Goal: Task Accomplishment & Management: Complete application form

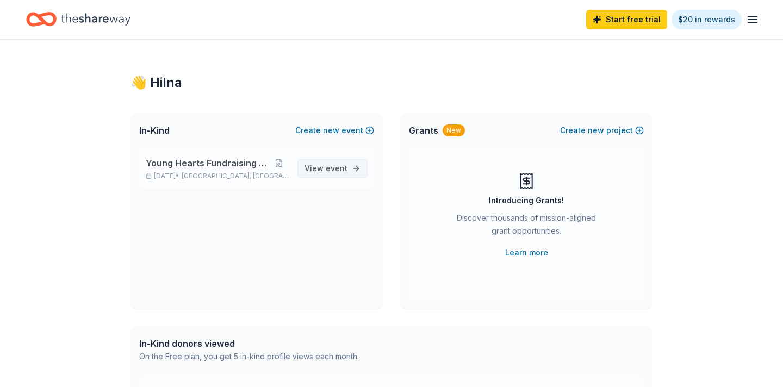
click at [320, 170] on span "View event" at bounding box center [326, 168] width 43 height 13
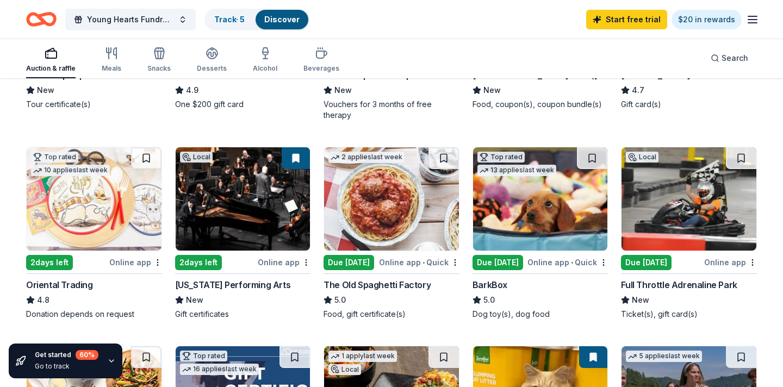
scroll to position [265, 0]
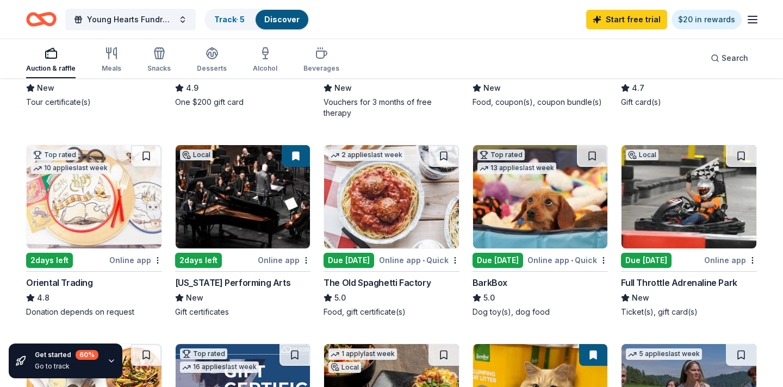
click at [681, 231] on img at bounding box center [689, 196] width 135 height 103
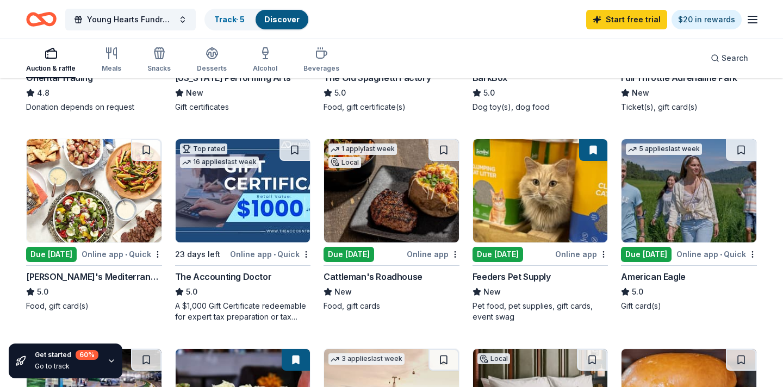
scroll to position [441, 0]
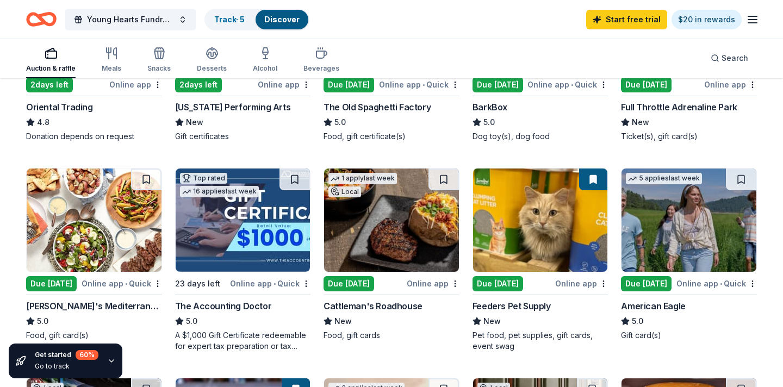
click at [658, 238] on img at bounding box center [689, 220] width 135 height 103
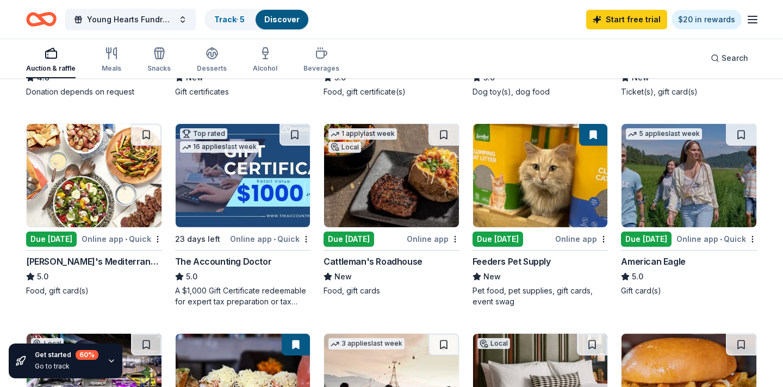
scroll to position [492, 0]
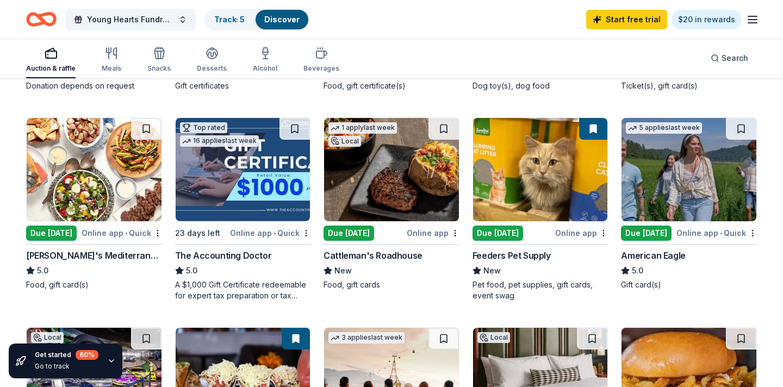
click at [73, 187] on img at bounding box center [94, 169] width 135 height 103
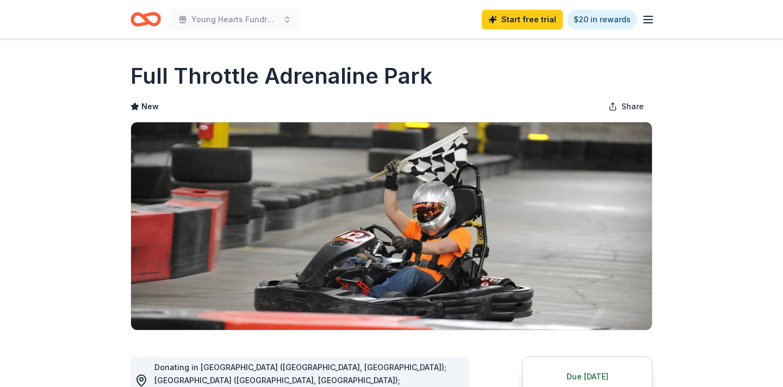
scroll to position [147, 0]
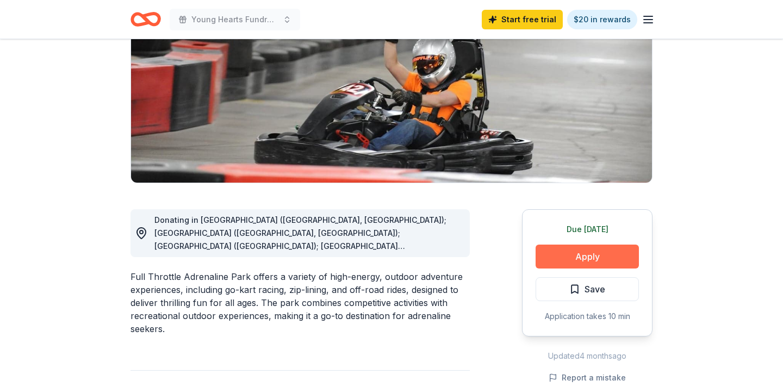
click at [552, 252] on button "Apply" at bounding box center [587, 257] width 103 height 24
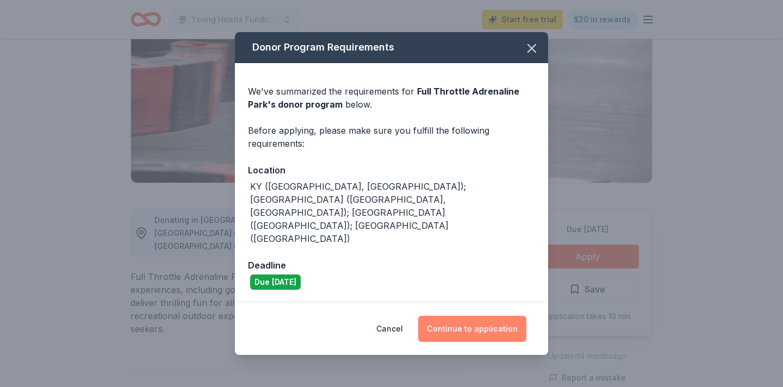
click at [443, 316] on button "Continue to application" at bounding box center [472, 329] width 108 height 26
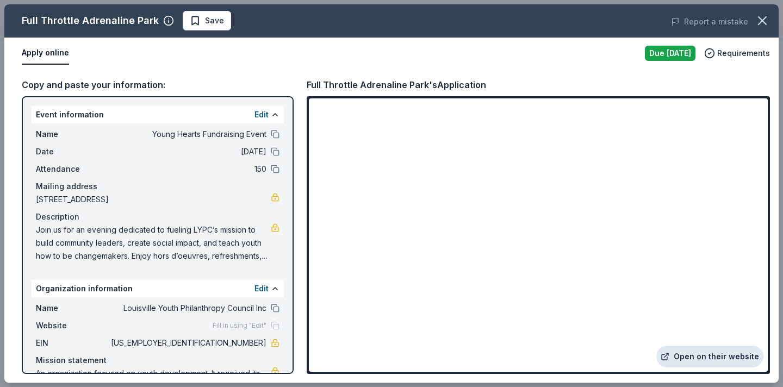
click at [719, 360] on link "Open on their website" at bounding box center [709, 357] width 107 height 22
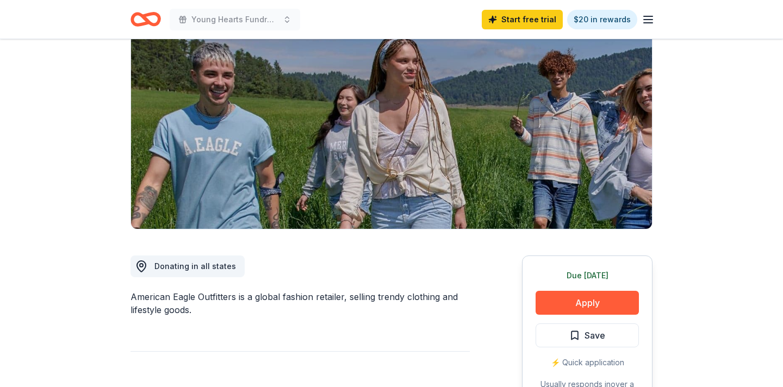
scroll to position [102, 0]
click at [586, 300] on button "Apply" at bounding box center [587, 302] width 103 height 24
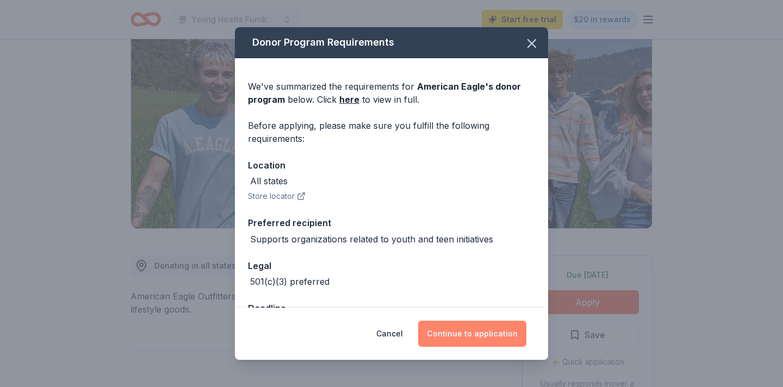
click at [476, 338] on button "Continue to application" at bounding box center [472, 334] width 108 height 26
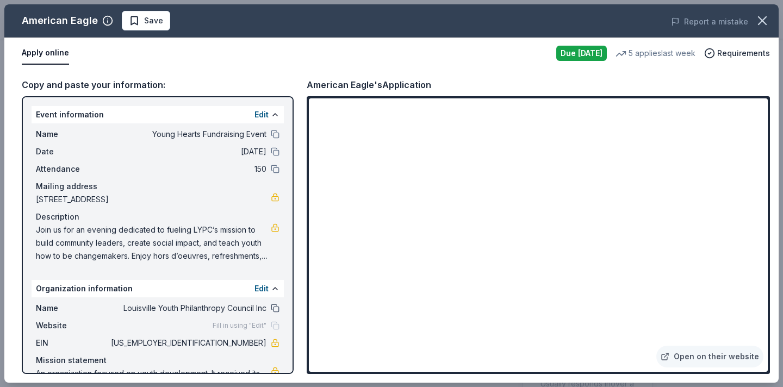
click at [275, 310] on button at bounding box center [275, 308] width 9 height 9
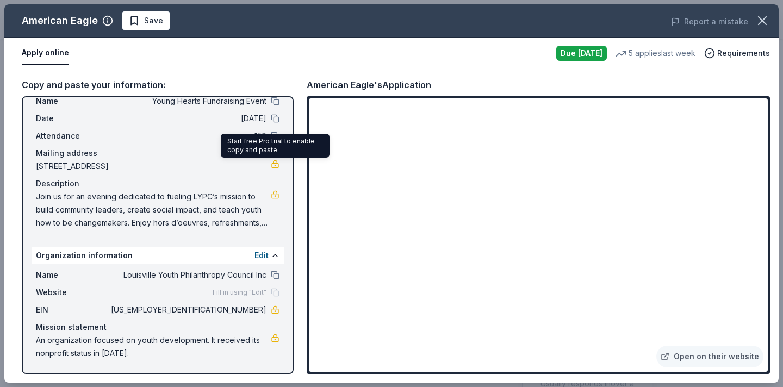
scroll to position [0, 0]
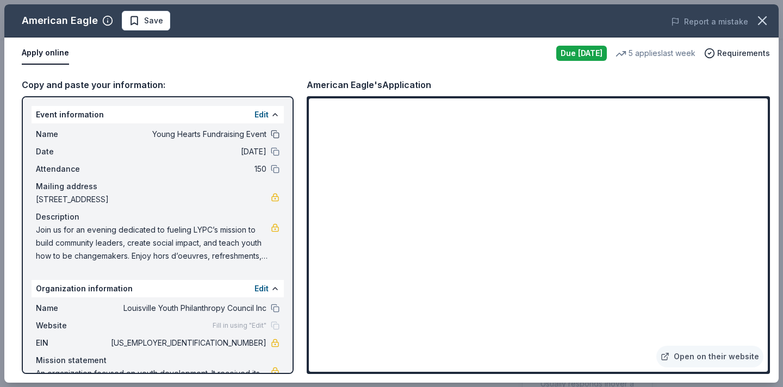
click at [279, 135] on button at bounding box center [275, 134] width 9 height 9
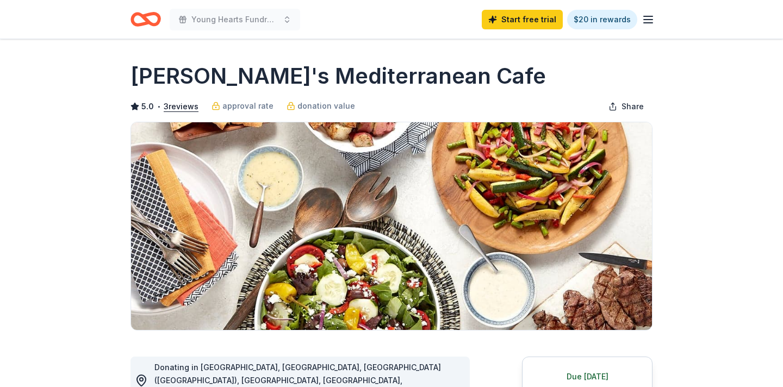
scroll to position [74, 0]
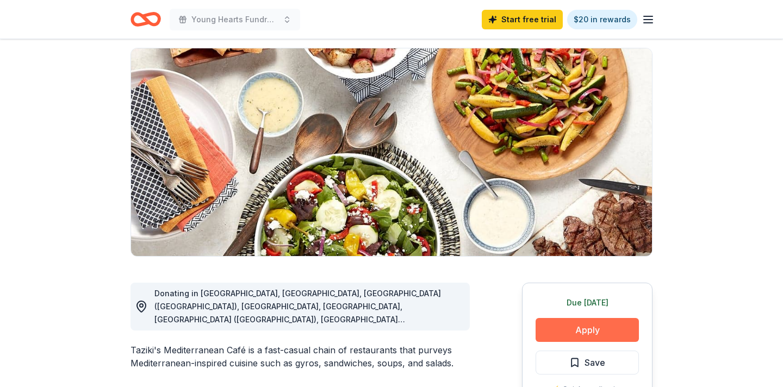
click at [559, 327] on button "Apply" at bounding box center [587, 330] width 103 height 24
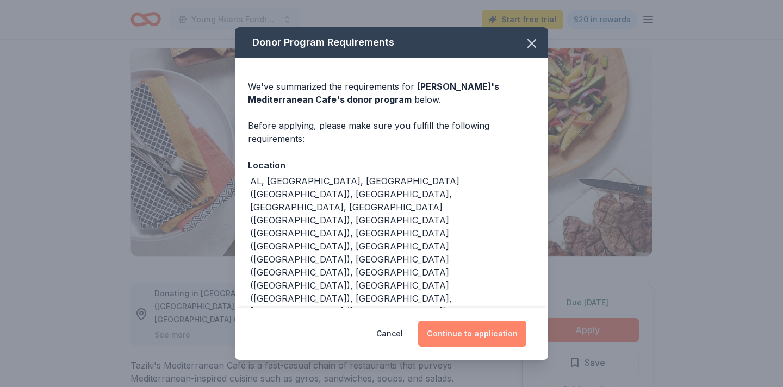
click at [481, 327] on button "Continue to application" at bounding box center [472, 334] width 108 height 26
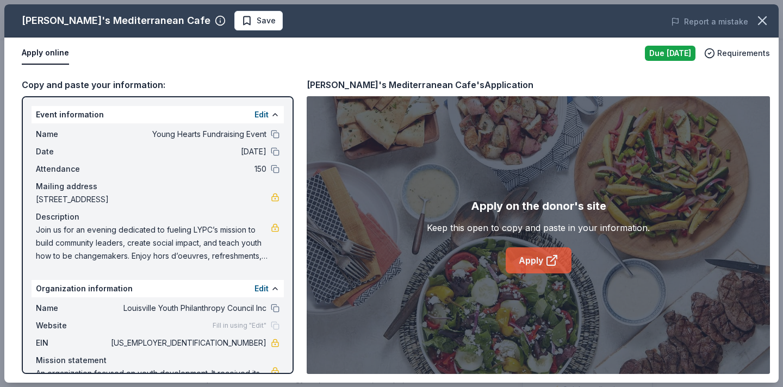
click at [529, 264] on link "Apply" at bounding box center [539, 260] width 66 height 26
